Goal: Information Seeking & Learning: Learn about a topic

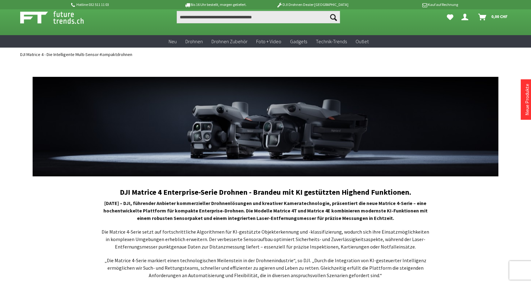
scroll to position [11, 0]
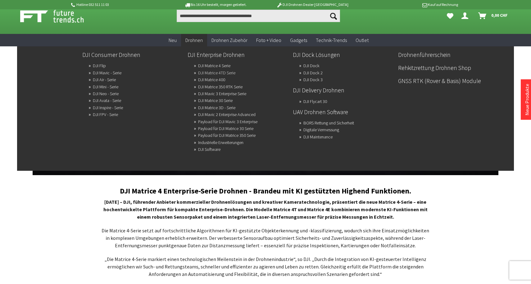
click at [211, 72] on link "DJI Matrice 4TD Serie" at bounding box center [216, 72] width 37 height 9
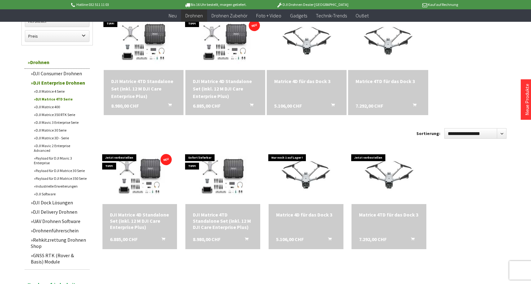
scroll to position [204, 0]
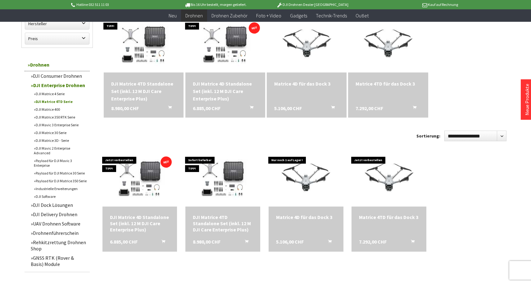
click at [134, 87] on div "DJI Matrice 4TD Standalone Set (inkl. 12 M DJI Care Enterprise Plus)" at bounding box center [143, 91] width 65 height 22
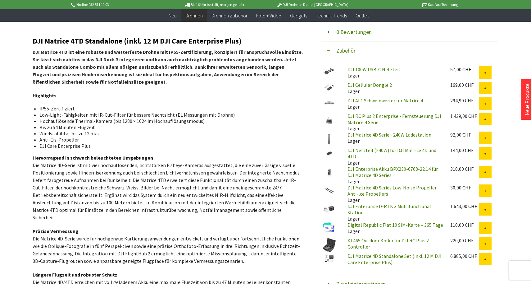
scroll to position [210, 0]
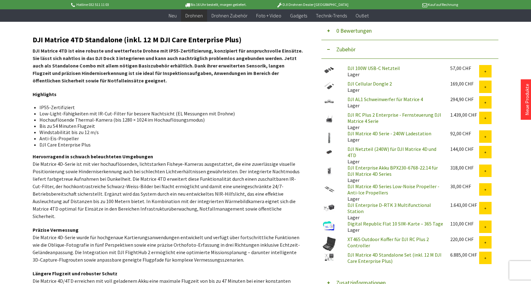
click at [329, 50] on button "Zubehör" at bounding box center [410, 49] width 177 height 19
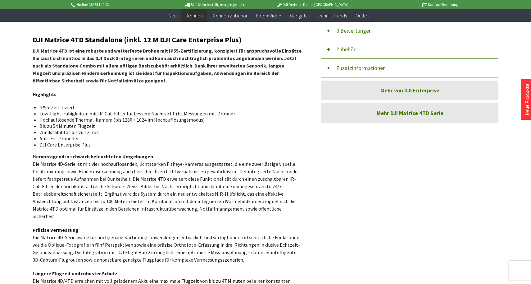
click at [329, 50] on button "Zubehör" at bounding box center [410, 49] width 177 height 19
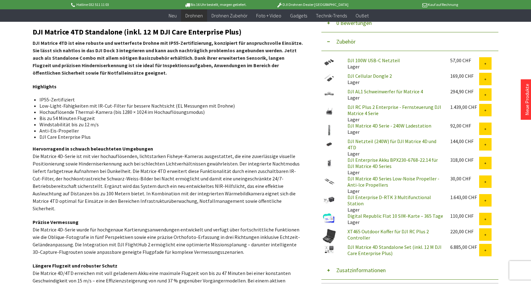
scroll to position [217, 0]
click at [373, 92] on link "DJI AL1 Schweinwerfer für Matrice 4" at bounding box center [386, 92] width 76 height 6
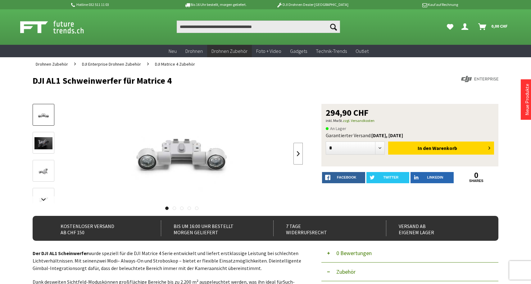
click at [295, 152] on link at bounding box center [298, 154] width 9 height 22
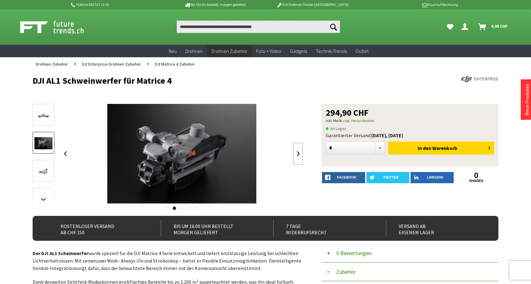
click at [295, 152] on link at bounding box center [298, 154] width 9 height 22
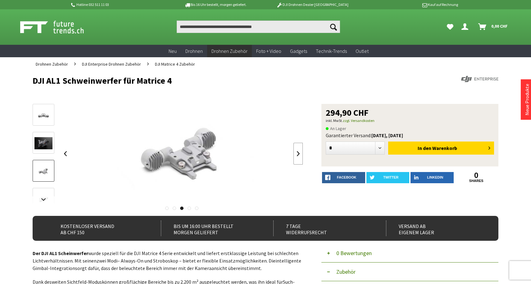
click at [295, 152] on link at bounding box center [298, 154] width 9 height 22
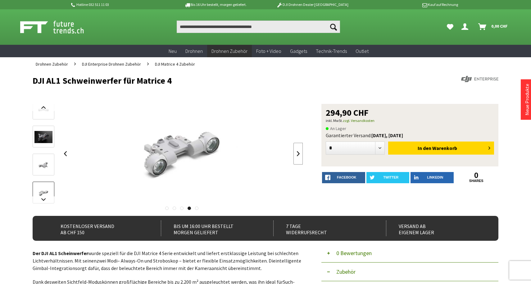
click at [295, 152] on link at bounding box center [298, 154] width 9 height 22
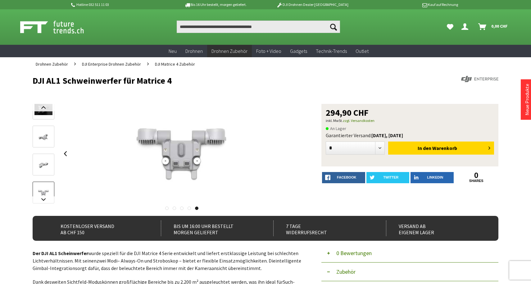
click at [295, 152] on div at bounding box center [182, 153] width 243 height 99
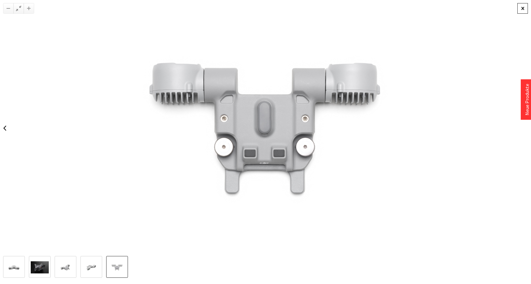
click at [520, 7] on div at bounding box center [523, 8] width 11 height 11
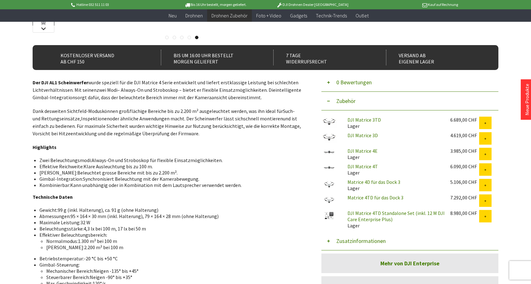
scroll to position [159, 0]
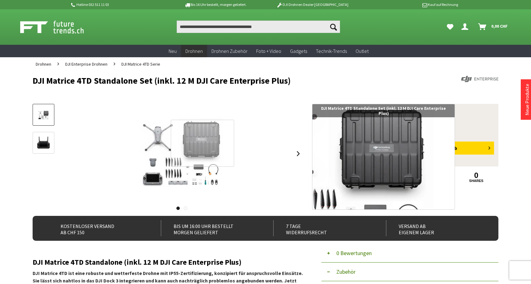
click at [203, 143] on div at bounding box center [202, 143] width 63 height 47
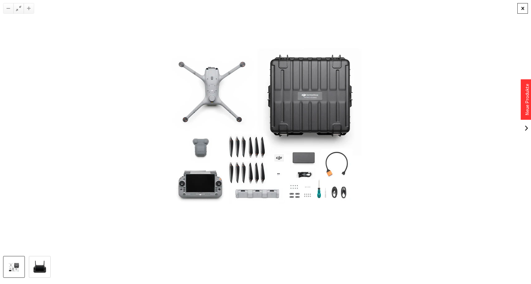
click at [524, 5] on div at bounding box center [523, 8] width 11 height 11
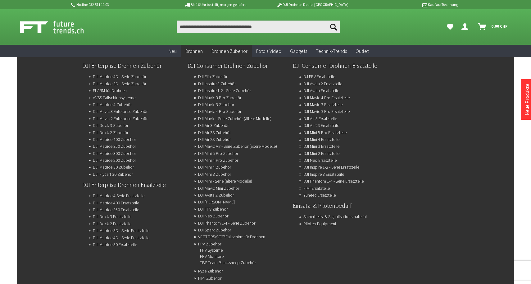
click at [122, 106] on link "DJI Matrice 4 Zubehör" at bounding box center [112, 104] width 39 height 9
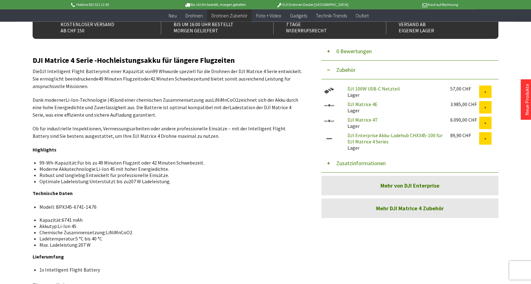
scroll to position [190, 0]
click at [401, 209] on link "Mehr DJI Matrice 4 Zubehör" at bounding box center [410, 208] width 177 height 20
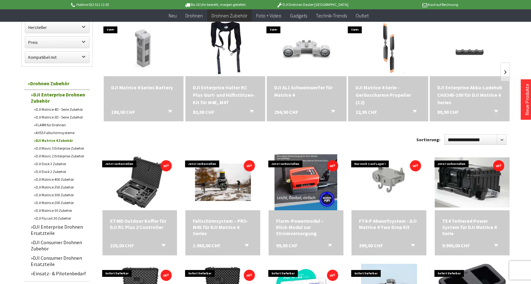
scroll to position [84, 0]
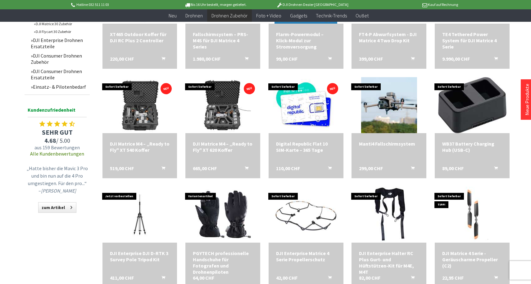
scroll to position [251, 0]
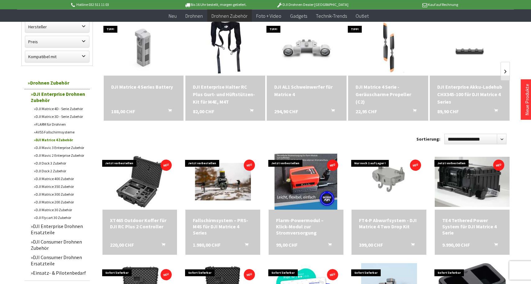
scroll to position [85, 0]
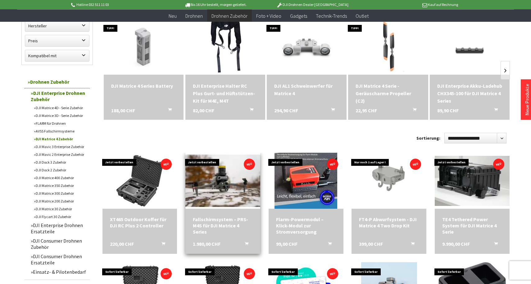
click at [230, 186] on img at bounding box center [223, 180] width 78 height 78
